Goal: Transaction & Acquisition: Purchase product/service

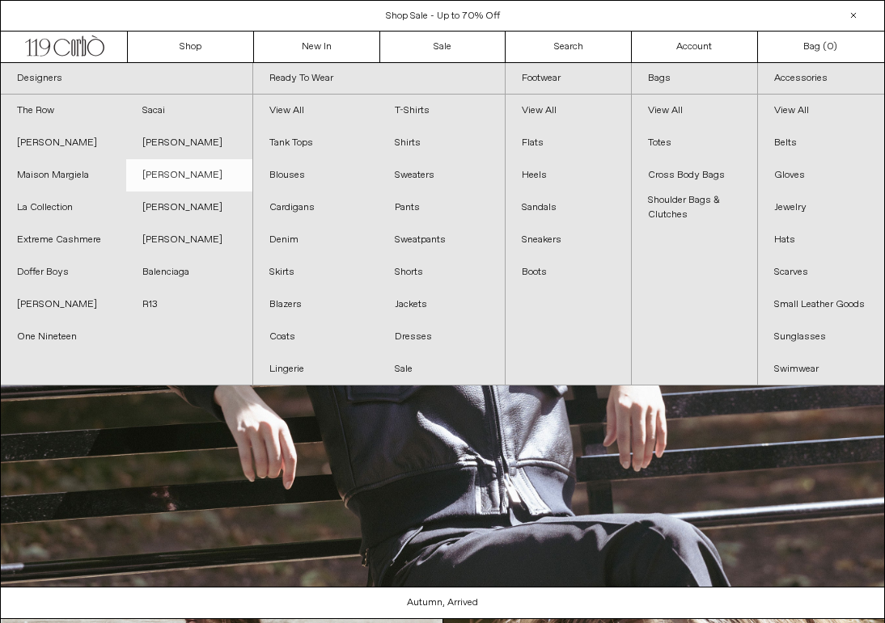
click at [209, 175] on link "[PERSON_NAME]" at bounding box center [188, 175] width 125 height 32
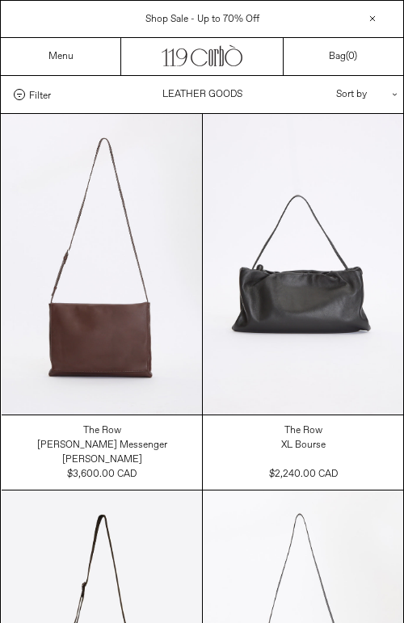
click at [77, 55] on div "Menu" at bounding box center [61, 56] width 120 height 37
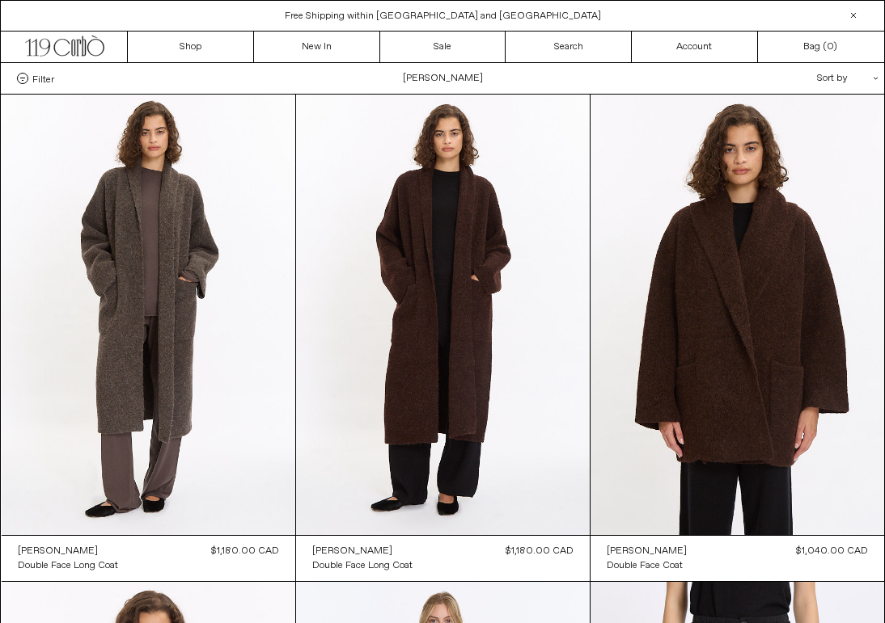
scroll to position [2, 0]
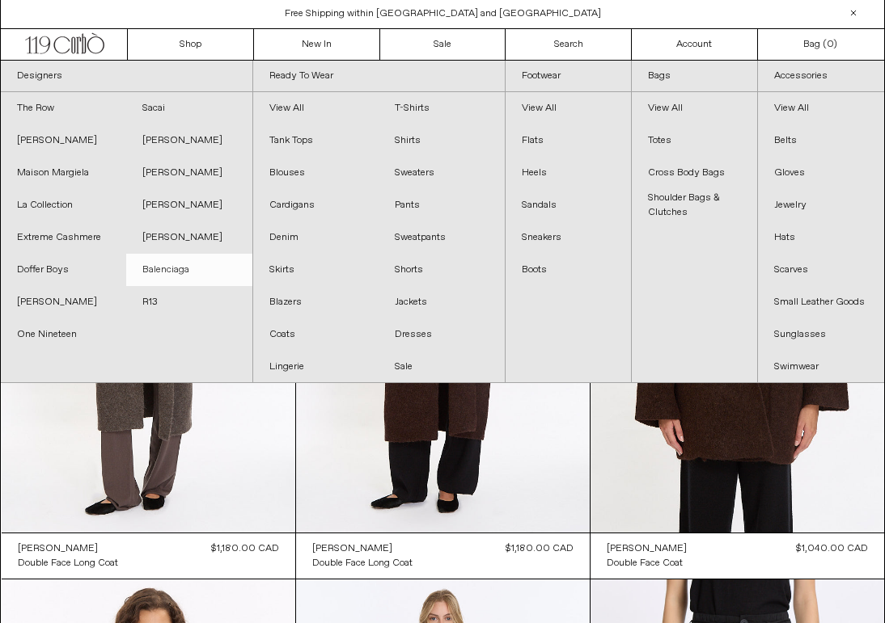
click at [153, 269] on link "Balenciaga" at bounding box center [188, 270] width 125 height 32
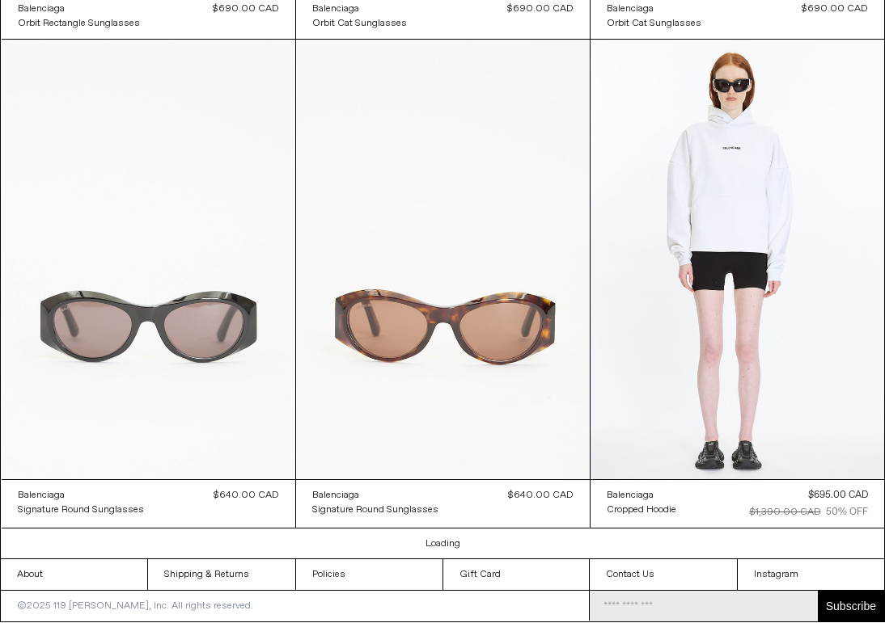
scroll to position [3500, 0]
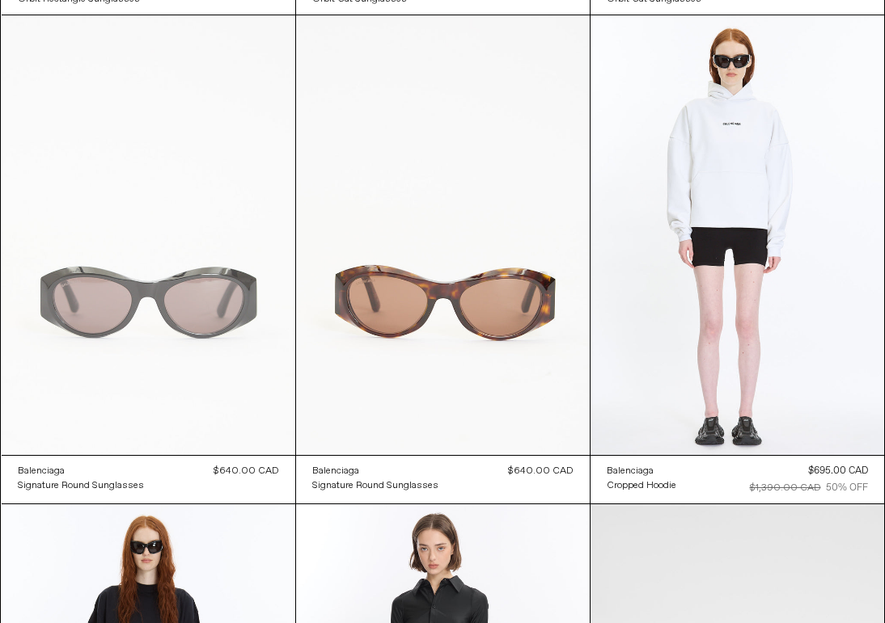
click at [153, 269] on at bounding box center [149, 235] width 294 height 441
